Goal: Transaction & Acquisition: Download file/media

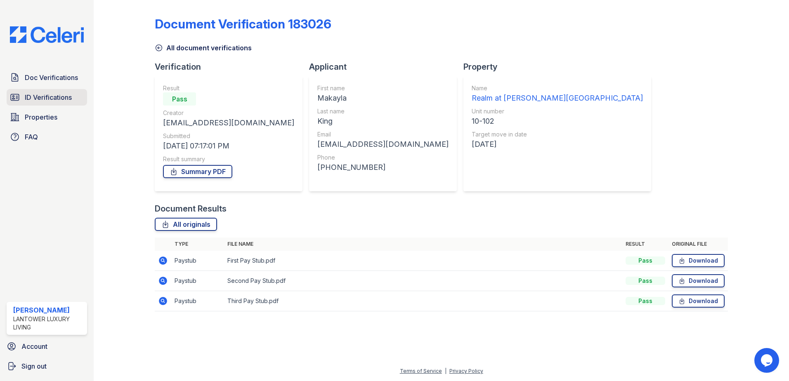
click at [52, 99] on span "ID Verifications" at bounding box center [48, 97] width 47 height 10
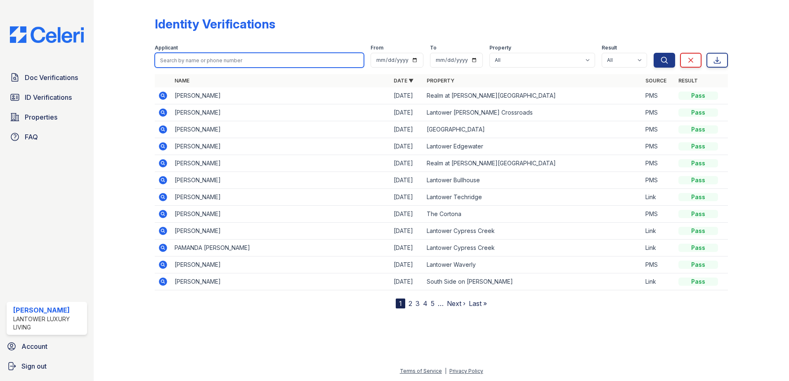
click at [187, 61] on input "search" at bounding box center [259, 60] width 209 height 15
type input "[PERSON_NAME]"
click at [654, 53] on button "Search" at bounding box center [664, 60] width 21 height 15
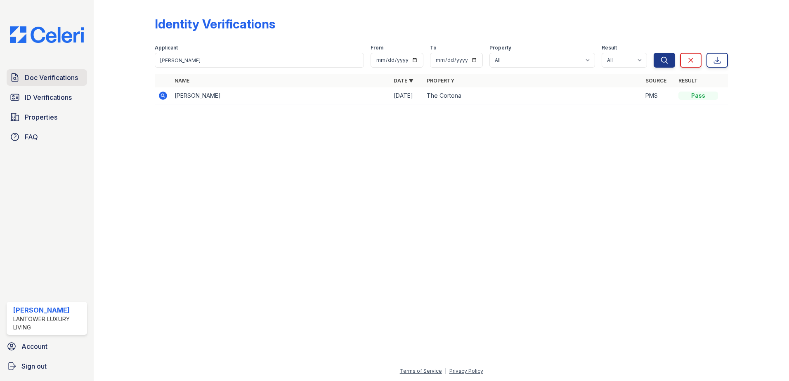
click at [53, 82] on span "Doc Verifications" at bounding box center [51, 78] width 53 height 10
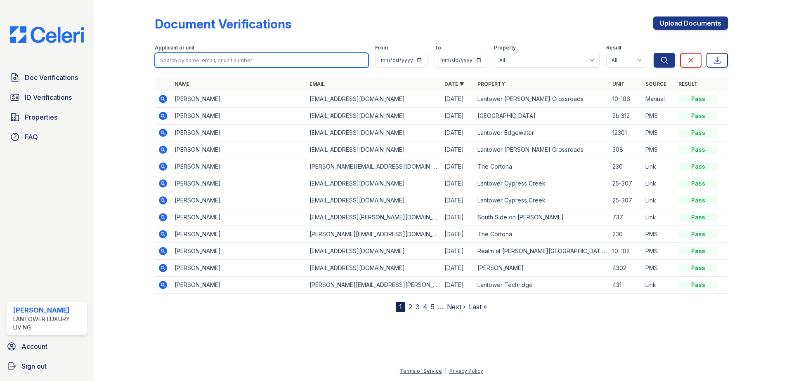
click at [180, 61] on input "search" at bounding box center [262, 60] width 214 height 15
type input "[PERSON_NAME]"
click at [654, 53] on button "Search" at bounding box center [664, 60] width 21 height 15
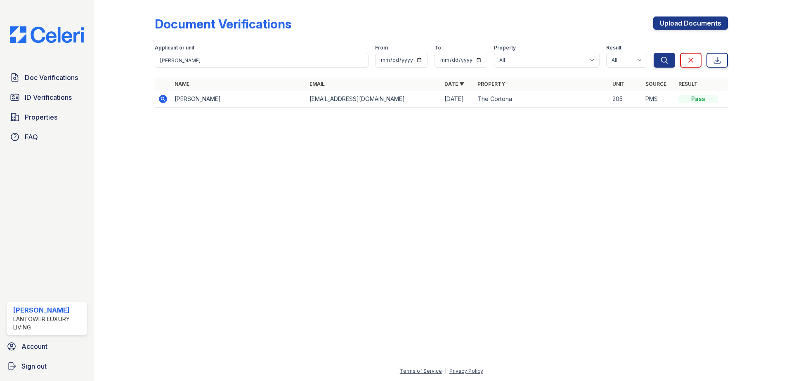
click at [167, 98] on icon at bounding box center [163, 99] width 8 height 8
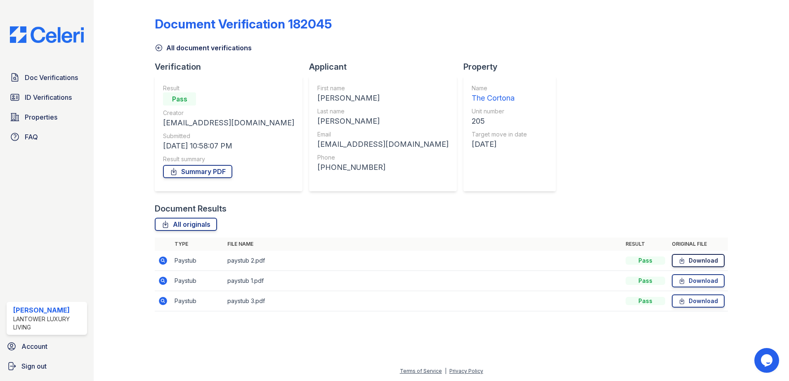
click at [695, 266] on link "Download" at bounding box center [698, 260] width 53 height 13
click at [701, 276] on link "Download" at bounding box center [698, 280] width 53 height 13
click at [690, 299] on link "Download" at bounding box center [698, 301] width 53 height 13
